Goal: Navigation & Orientation: Find specific page/section

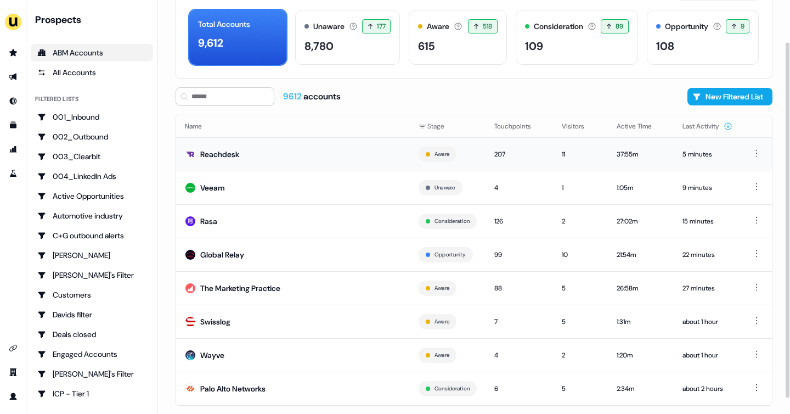
scroll to position [49, 0]
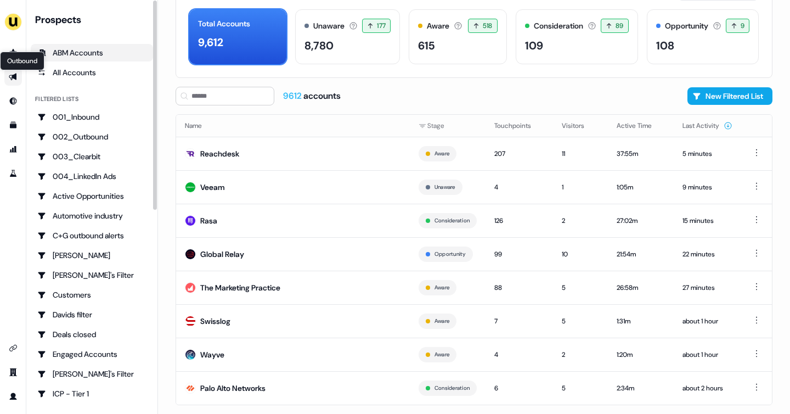
click at [15, 76] on icon "Go to outbound experience" at bounding box center [13, 77] width 8 height 7
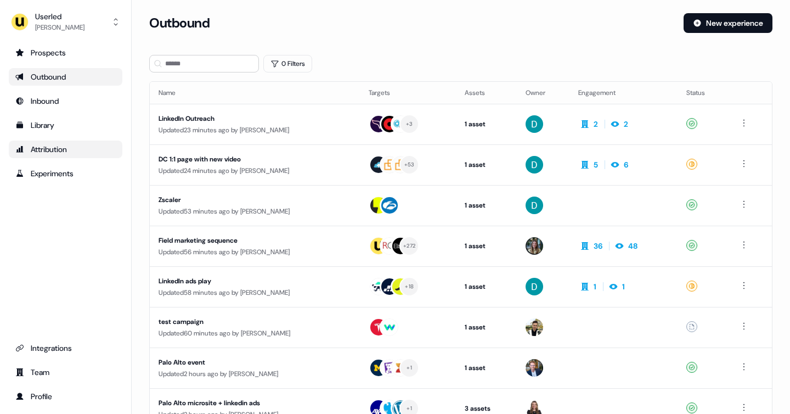
click at [69, 145] on div "Attribution" at bounding box center [65, 149] width 100 height 11
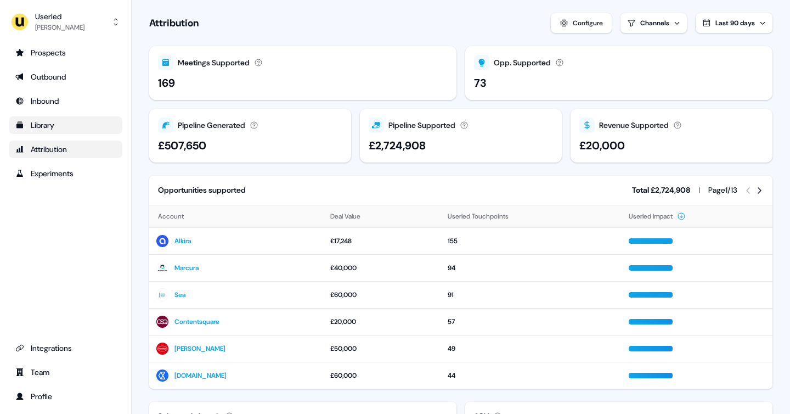
click at [52, 123] on div "Library" at bounding box center [65, 125] width 100 height 11
